Goal: Transaction & Acquisition: Purchase product/service

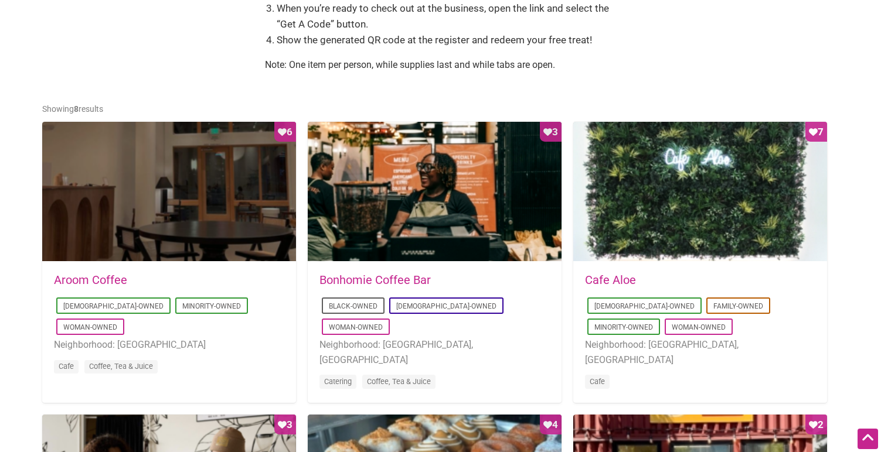
scroll to position [514, 0]
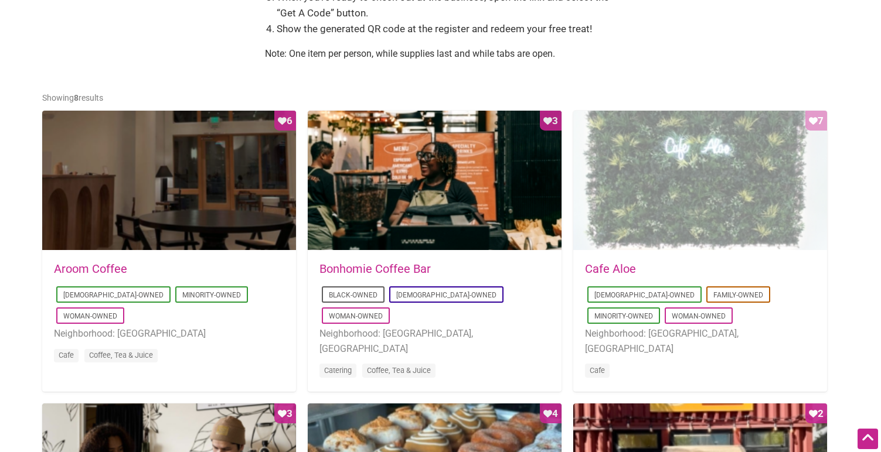
click at [672, 206] on div "Favorite Count 7" at bounding box center [700, 181] width 254 height 141
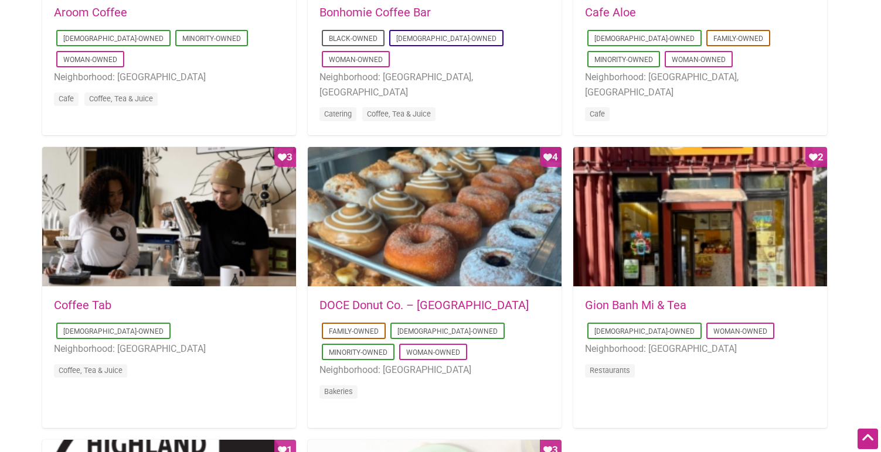
scroll to position [778, 0]
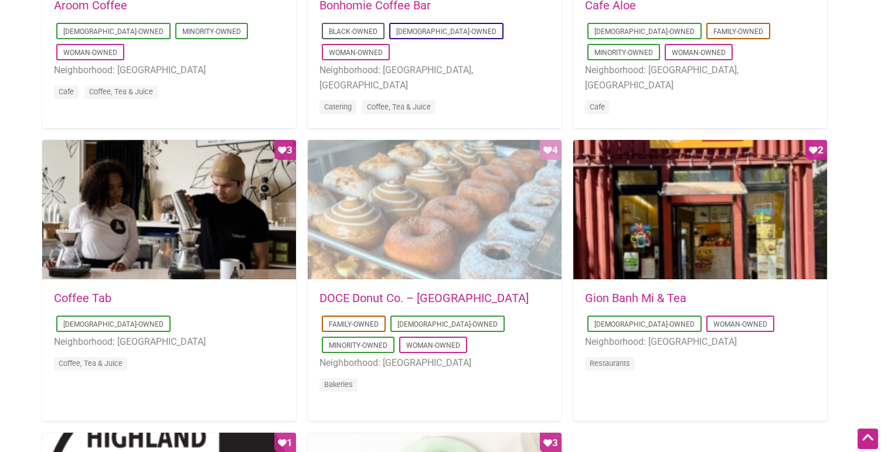
click at [461, 235] on div "Favorite Count 4" at bounding box center [435, 210] width 254 height 141
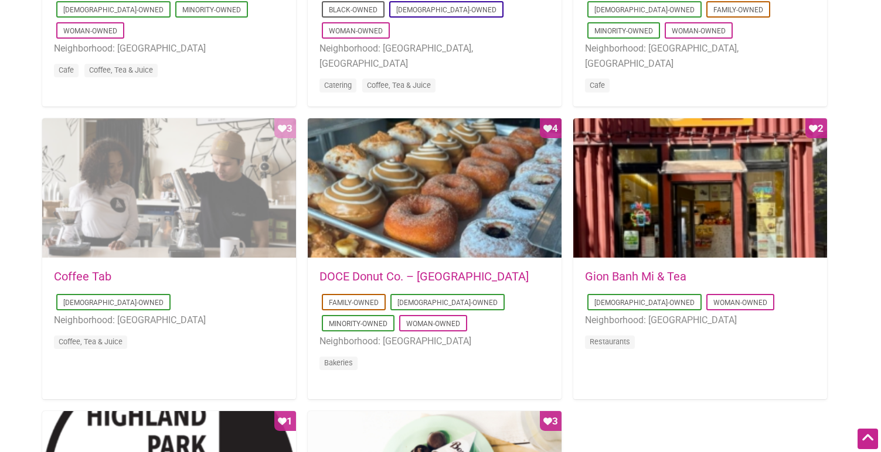
scroll to position [799, 0]
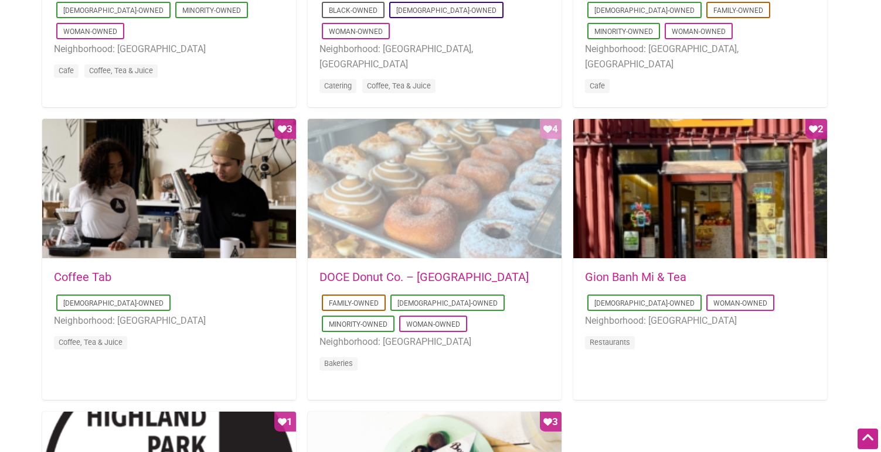
click at [414, 204] on div "Favorite Count 4" at bounding box center [435, 189] width 254 height 141
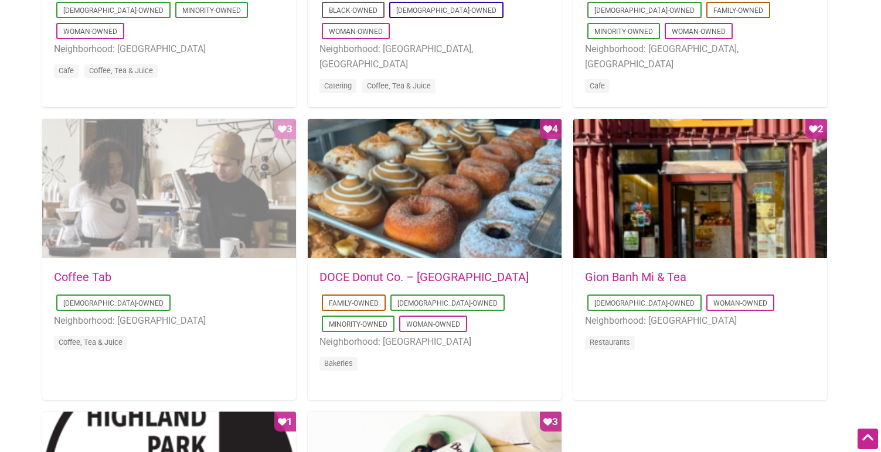
click at [198, 205] on div "Favorite Count 3" at bounding box center [169, 189] width 254 height 141
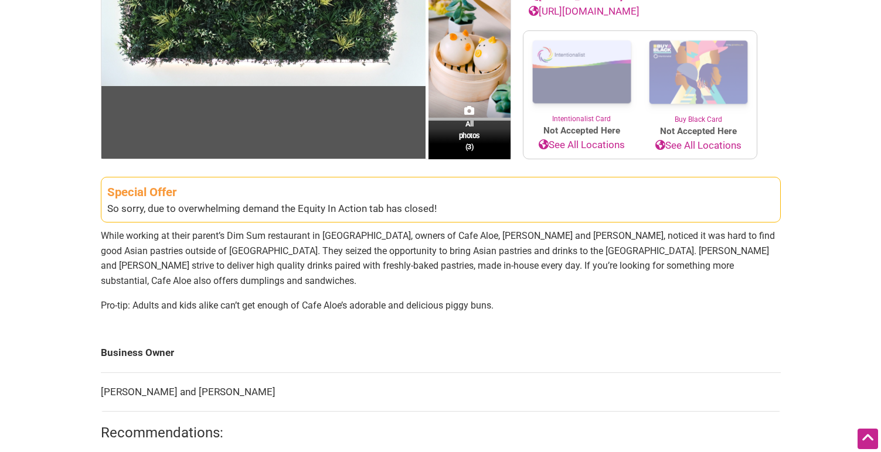
scroll to position [257, 0]
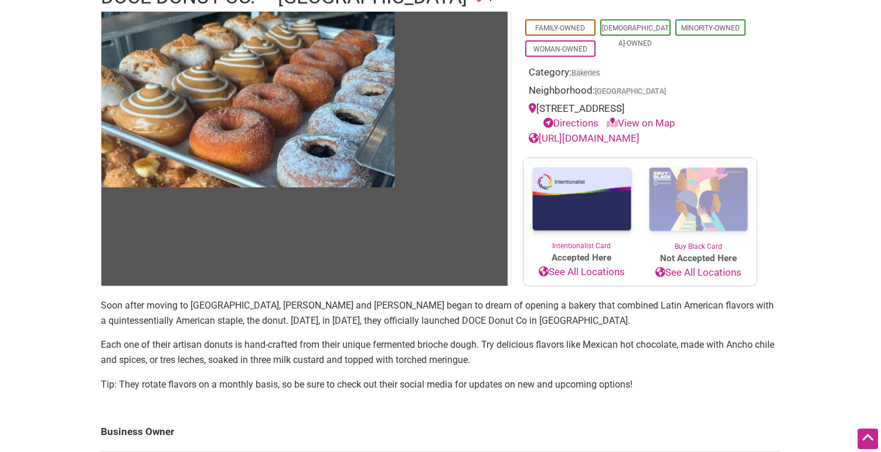
scroll to position [199, 0]
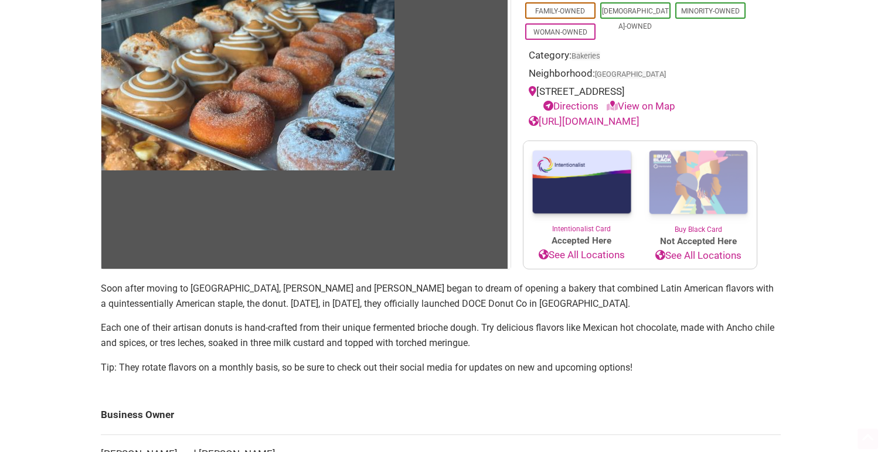
scroll to position [233, 0]
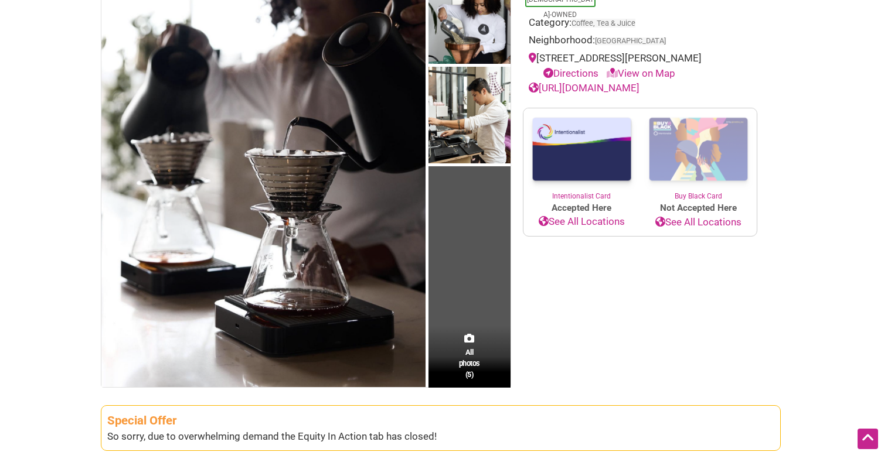
scroll to position [138, 0]
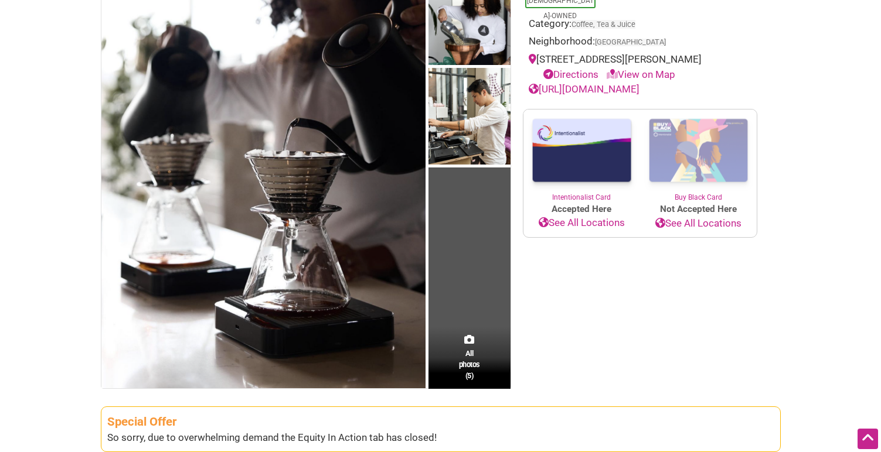
click at [582, 154] on img at bounding box center [581, 151] width 117 height 83
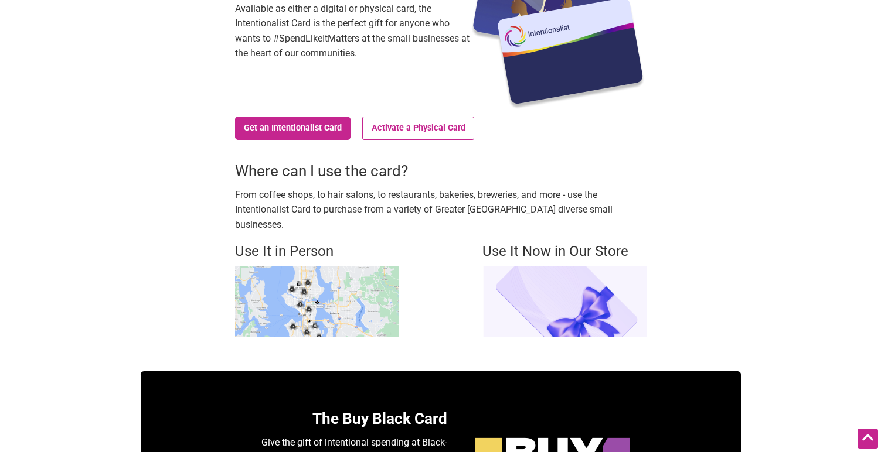
scroll to position [187, 0]
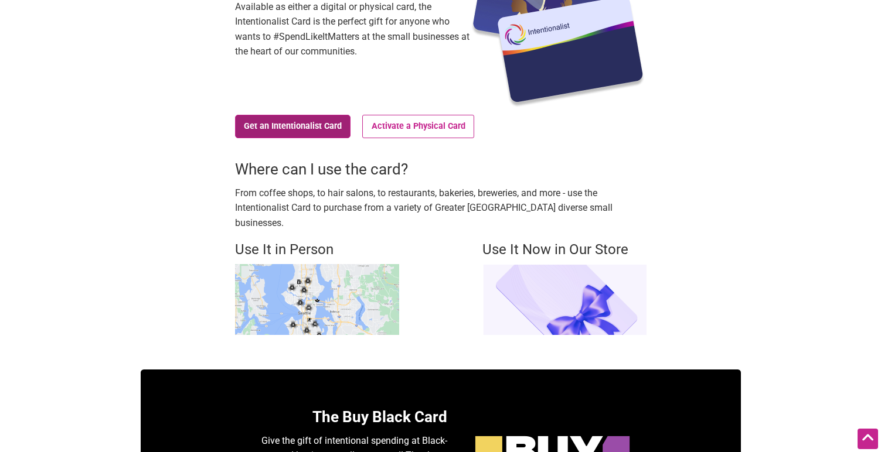
click at [304, 128] on link "Get an Intentionalist Card" at bounding box center [293, 126] width 116 height 23
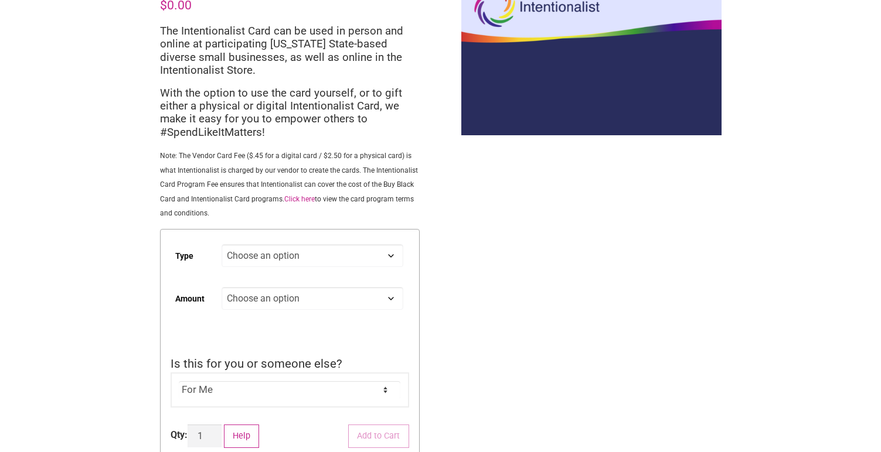
scroll to position [90, 0]
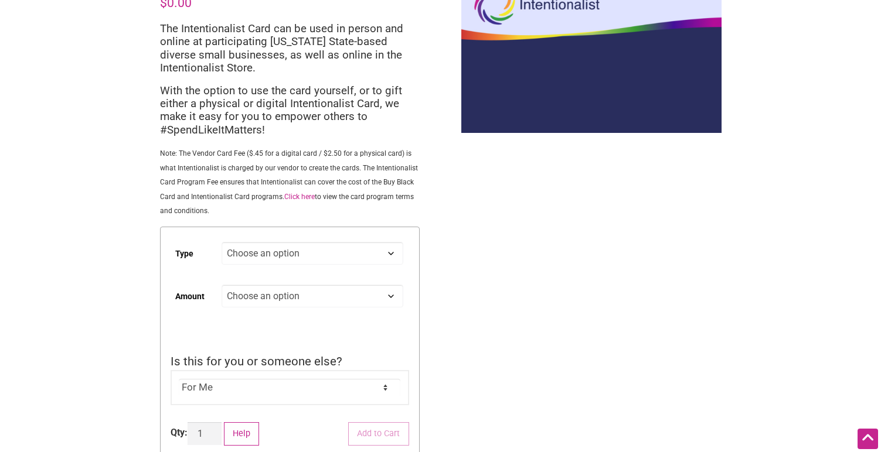
click at [343, 261] on select "Choose an option Digital Physical" at bounding box center [312, 253] width 181 height 23
select select "Digital"
click at [330, 301] on select "Choose an option Custom 25 50 100 150 200 250 500" at bounding box center [312, 296] width 181 height 23
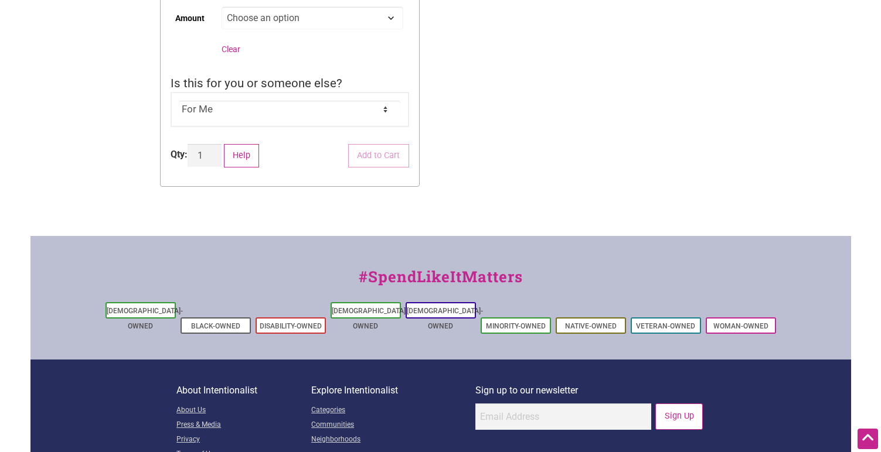
scroll to position [0, 0]
